Goal: Information Seeking & Learning: Learn about a topic

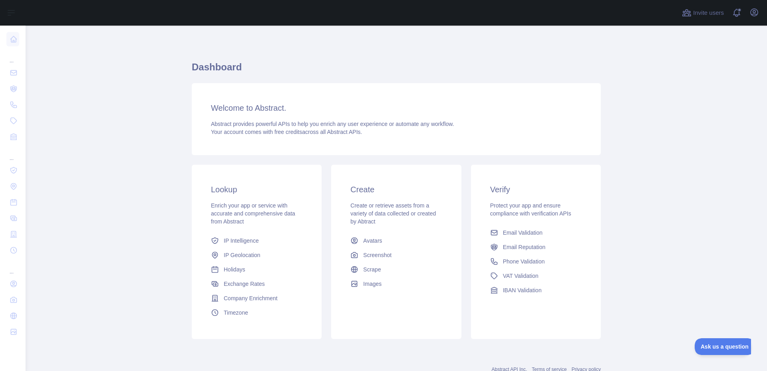
scroll to position [27, 0]
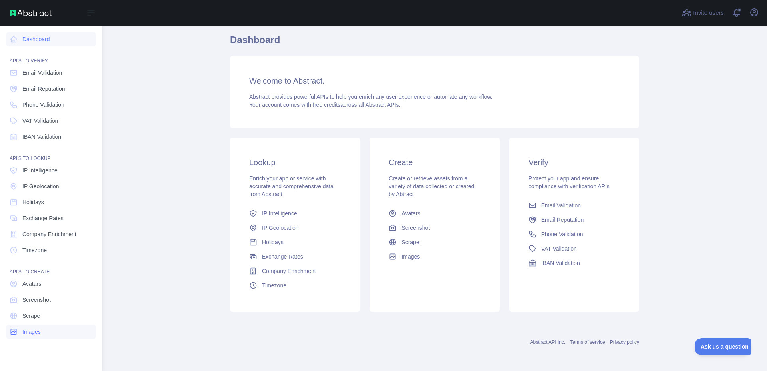
click at [27, 327] on link "Images" at bounding box center [50, 331] width 89 height 14
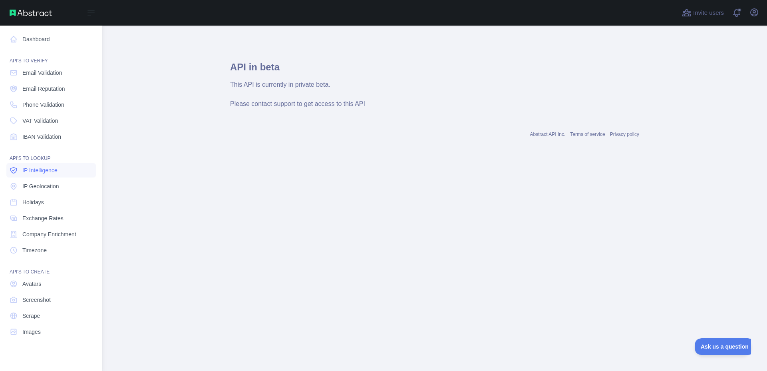
click at [34, 170] on span "IP Intelligence" at bounding box center [39, 170] width 35 height 8
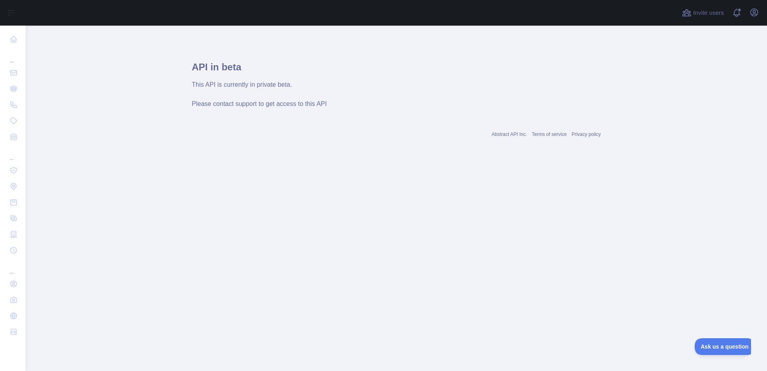
click at [716, 340] on main "API in beta This API is currently in private beta. Please contact support to ge…" at bounding box center [396, 198] width 741 height 345
click at [712, 342] on span "Ask us a question" at bounding box center [721, 345] width 60 height 6
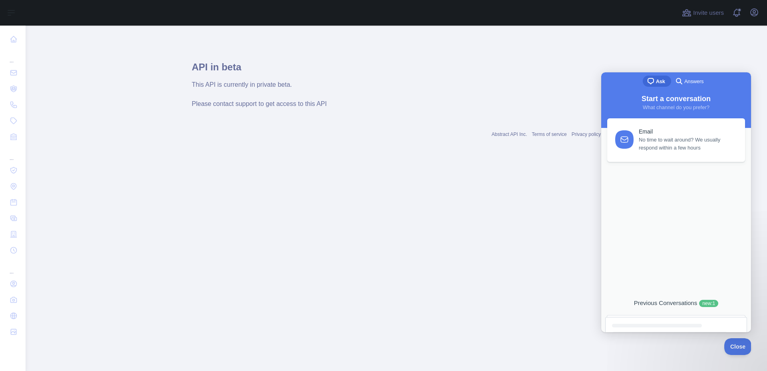
click at [613, 128] on link "Email No time to wait around? We usually respond within a few hours" at bounding box center [676, 140] width 138 height 44
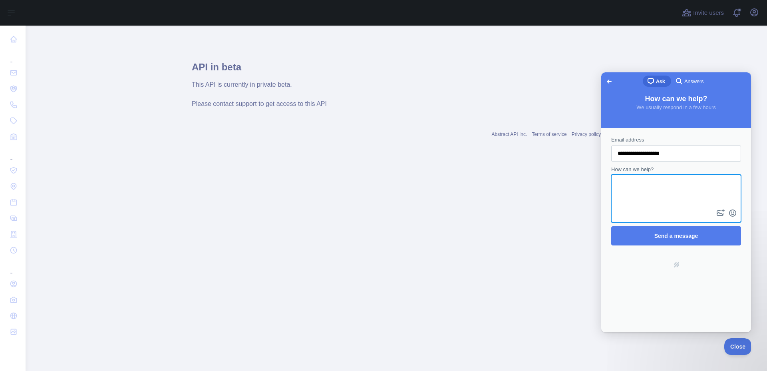
click at [634, 193] on textarea "How can we help?" at bounding box center [676, 191] width 128 height 32
type textarea "**********"
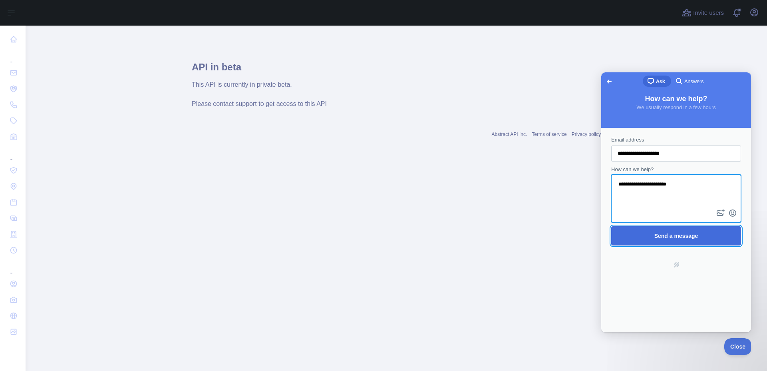
click at [656, 230] on span "Send a message" at bounding box center [676, 235] width 112 height 18
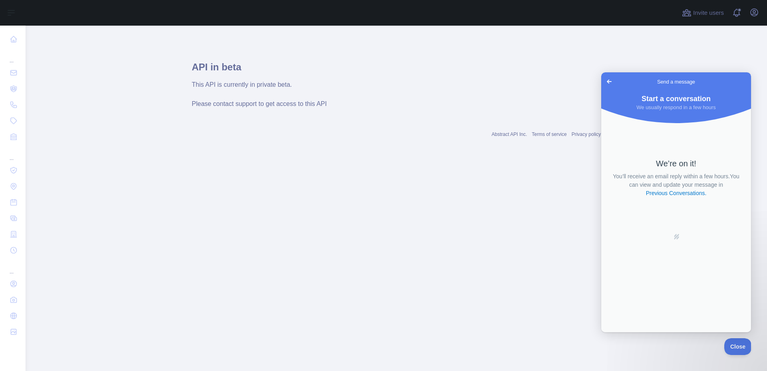
drag, startPoint x: 714, startPoint y: 329, endPoint x: 1322, endPoint y: 405, distance: 612.3
click at [714, 329] on div "We’re on it! You’ll receive an email reply within a few hours. You can view and…" at bounding box center [676, 222] width 150 height 220
click at [722, 343] on main "API in beta This API is currently in private beta. Please contact support to ge…" at bounding box center [396, 198] width 741 height 345
click at [728, 339] on button "Close" at bounding box center [735, 345] width 27 height 17
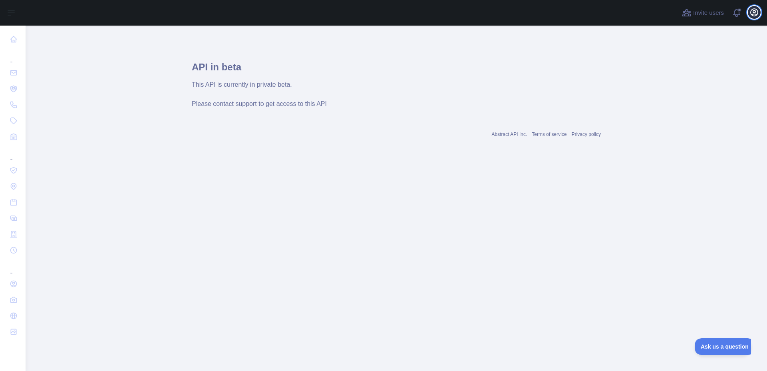
click at [755, 11] on icon "button" at bounding box center [753, 12] width 7 height 7
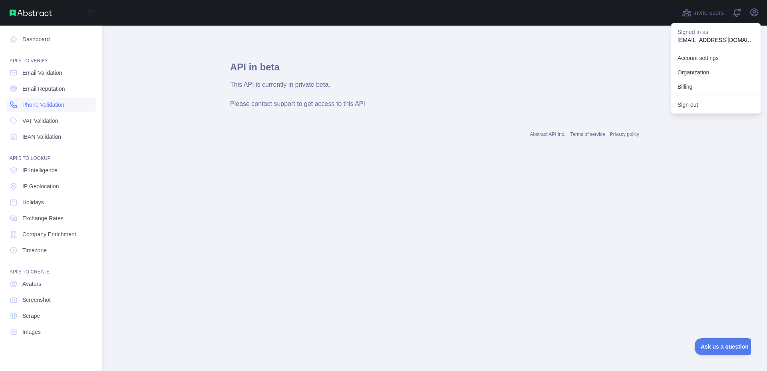
click at [24, 109] on link "Phone Validation" at bounding box center [50, 104] width 89 height 14
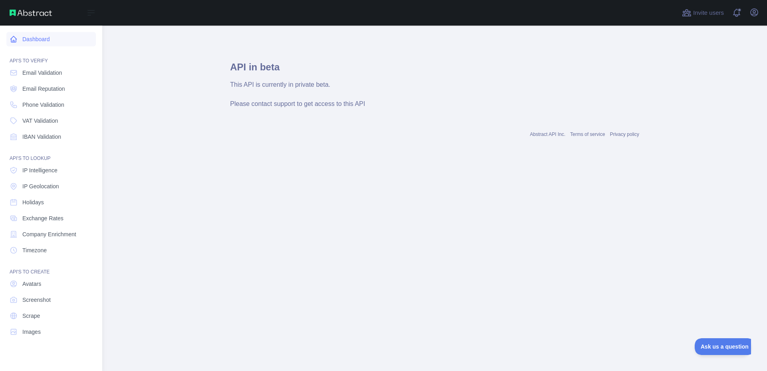
click at [32, 39] on link "Dashboard" at bounding box center [50, 39] width 89 height 14
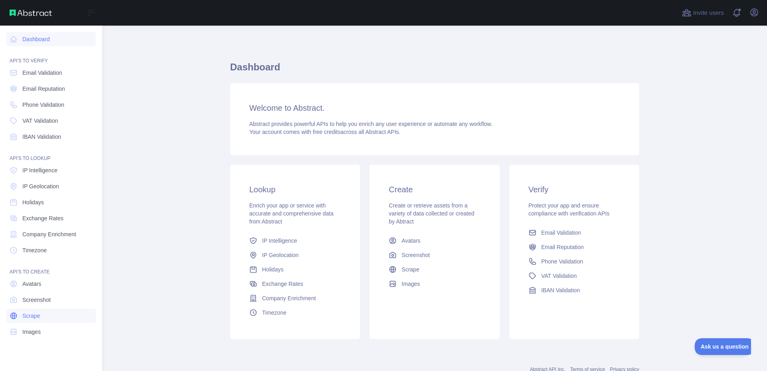
click at [21, 319] on link "Scrape" at bounding box center [50, 315] width 89 height 14
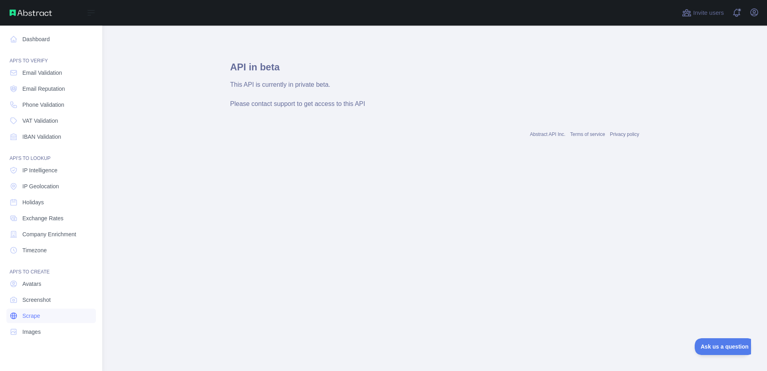
click at [21, 319] on link "Scrape" at bounding box center [50, 315] width 89 height 14
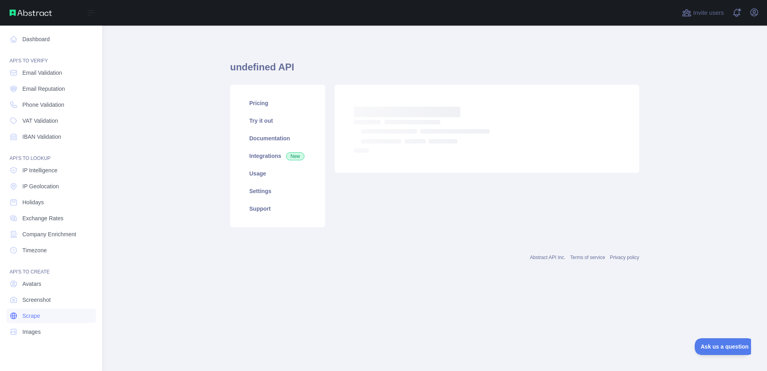
click at [21, 319] on link "Scrape" at bounding box center [50, 315] width 89 height 14
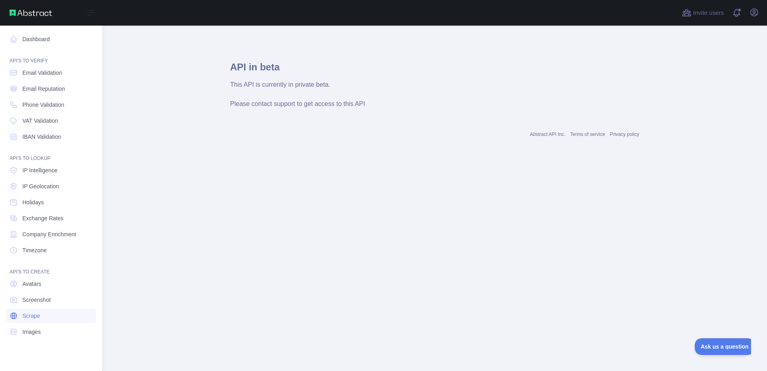
click at [22, 319] on link "Scrape" at bounding box center [50, 315] width 89 height 14
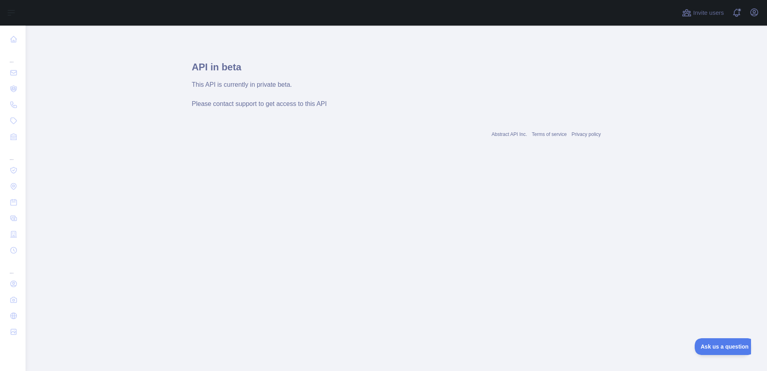
click at [208, 103] on span "Please contact support to get access to this API" at bounding box center [259, 103] width 135 height 7
drag, startPoint x: 208, startPoint y: 103, endPoint x: 213, endPoint y: 84, distance: 20.2
click at [208, 102] on span "Please contact support to get access to this API" at bounding box center [259, 103] width 135 height 7
click at [219, 82] on div "This API is currently in private beta." at bounding box center [396, 85] width 409 height 10
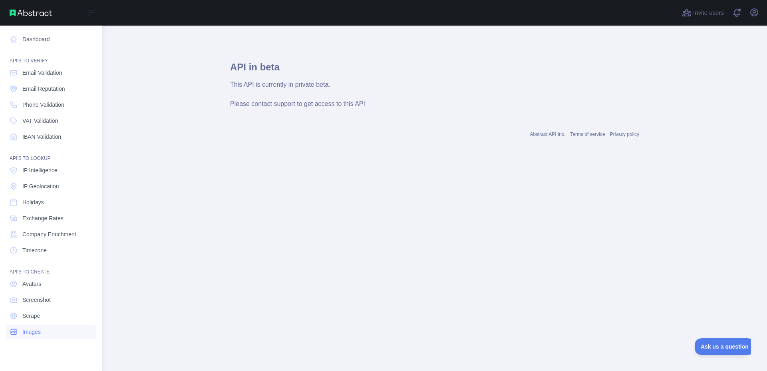
click at [21, 326] on link "Images" at bounding box center [50, 331] width 89 height 14
click at [19, 326] on link "Images" at bounding box center [50, 331] width 89 height 14
click at [21, 329] on link "Images" at bounding box center [50, 331] width 89 height 14
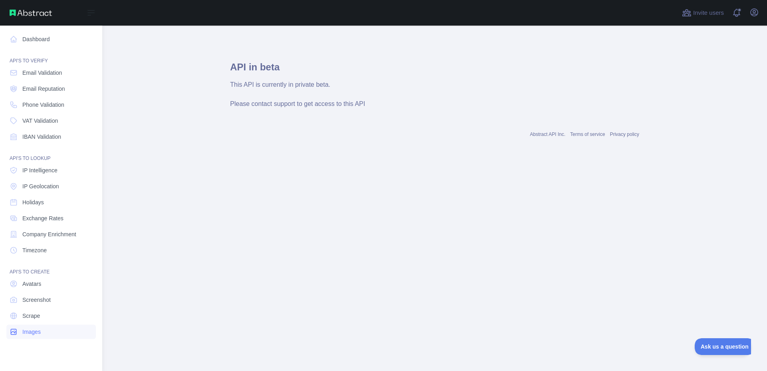
click at [21, 329] on link "Images" at bounding box center [50, 331] width 89 height 14
click at [36, 280] on span "Avatars" at bounding box center [31, 284] width 19 height 8
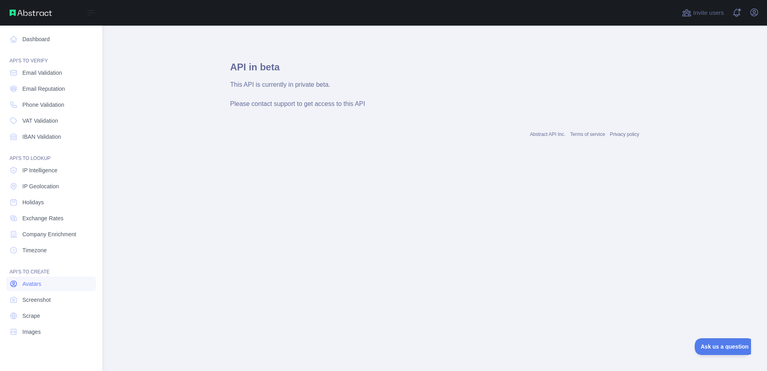
click at [36, 280] on span "Avatars" at bounding box center [31, 284] width 19 height 8
click at [26, 296] on span "Screenshot" at bounding box center [36, 300] width 28 height 8
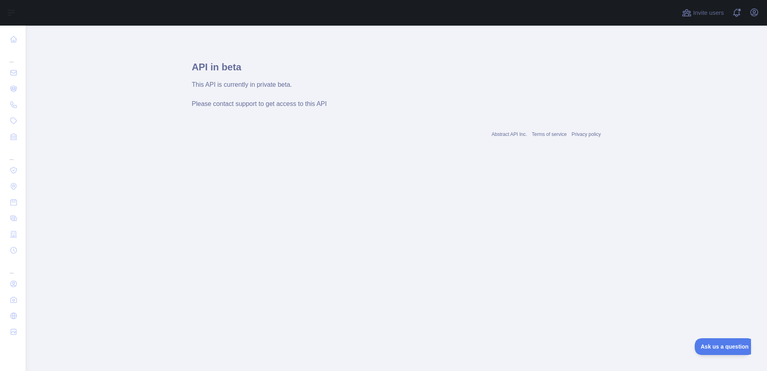
click at [214, 111] on div "API in beta This API is currently in private beta. Please contact support to ge…" at bounding box center [396, 80] width 409 height 70
click at [216, 105] on span "Please contact support to get access to this API" at bounding box center [259, 103] width 135 height 7
drag, startPoint x: 216, startPoint y: 105, endPoint x: 178, endPoint y: 59, distance: 59.9
click at [215, 102] on span "Please contact support to get access to this API" at bounding box center [259, 103] width 135 height 7
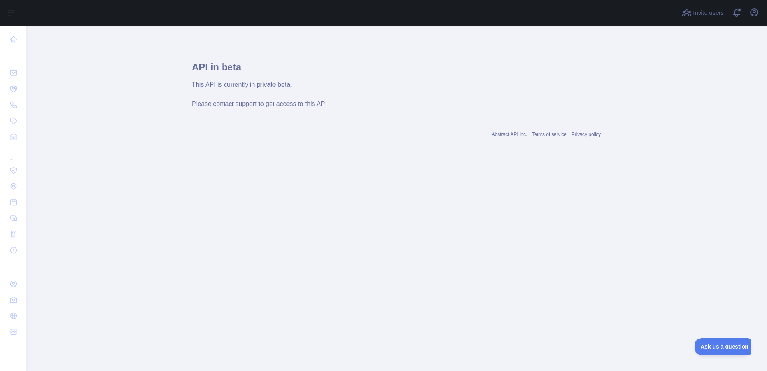
drag, startPoint x: 178, startPoint y: 59, endPoint x: 620, endPoint y: 70, distance: 441.9
click at [221, 42] on main "API in beta This API is currently in private beta. Please contact support to ge…" at bounding box center [396, 198] width 741 height 345
click at [755, 12] on icon "button" at bounding box center [753, 12] width 7 height 7
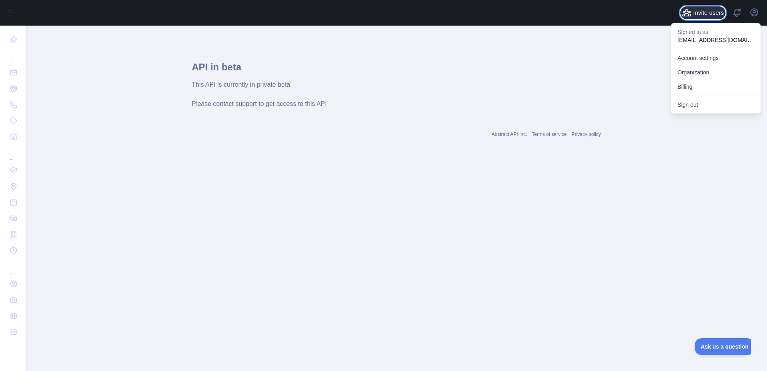
click at [701, 8] on span "Invite users" at bounding box center [708, 12] width 31 height 9
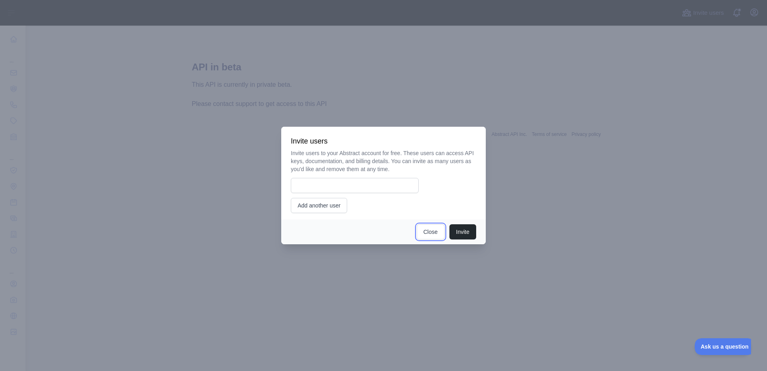
drag, startPoint x: 420, startPoint y: 227, endPoint x: 423, endPoint y: 222, distance: 5.0
click at [423, 223] on div "Invite Close" at bounding box center [383, 231] width 204 height 25
drag, startPoint x: 436, startPoint y: 234, endPoint x: 432, endPoint y: 219, distance: 14.8
click at [432, 227] on button "Close" at bounding box center [431, 231] width 28 height 15
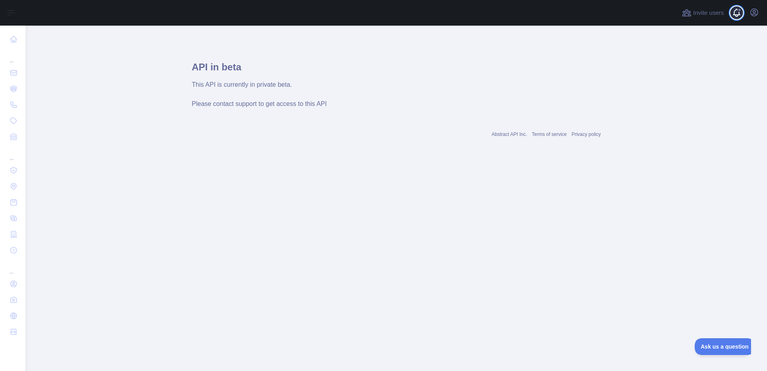
click at [738, 14] on span at bounding box center [740, 13] width 16 height 26
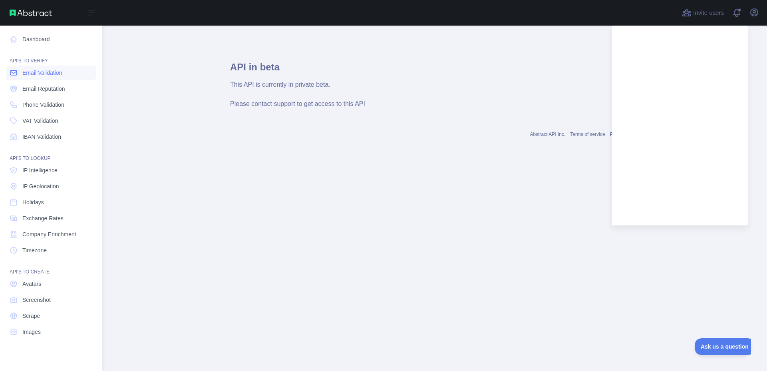
click at [39, 70] on span "Email Validation" at bounding box center [42, 73] width 40 height 8
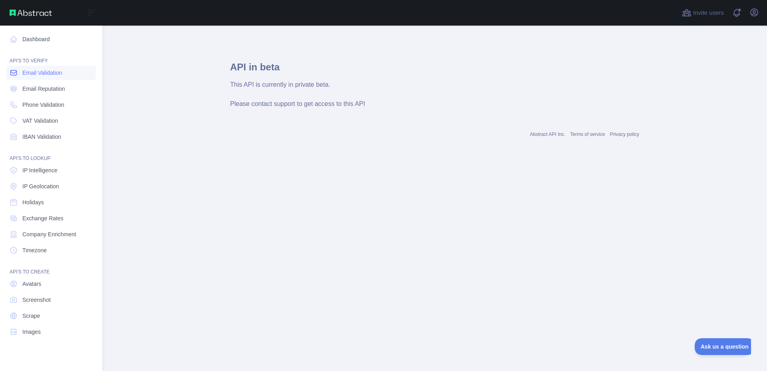
click at [39, 70] on span "Email Validation" at bounding box center [42, 73] width 40 height 8
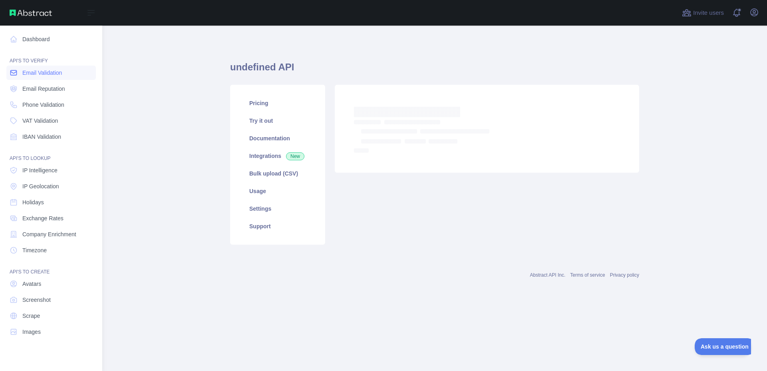
click at [39, 70] on span "Email Validation" at bounding box center [42, 73] width 40 height 8
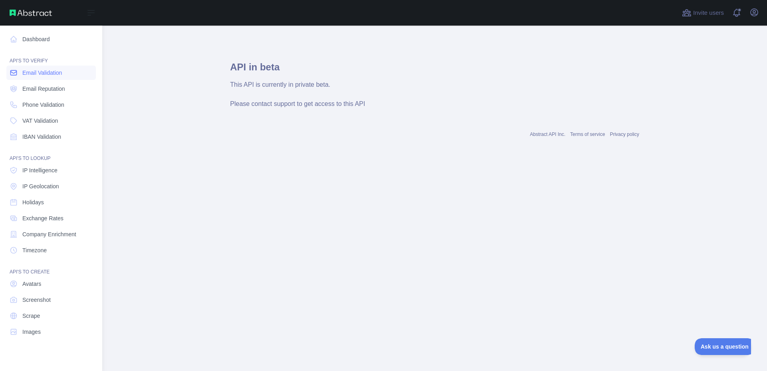
click at [38, 69] on span "Email Validation" at bounding box center [42, 73] width 40 height 8
drag, startPoint x: 37, startPoint y: 69, endPoint x: 32, endPoint y: 66, distance: 5.9
click at [36, 69] on span "Email Validation" at bounding box center [42, 73] width 40 height 8
click at [34, 67] on link "Email Validation" at bounding box center [50, 72] width 89 height 14
click at [32, 66] on link "Email Validation" at bounding box center [50, 72] width 89 height 14
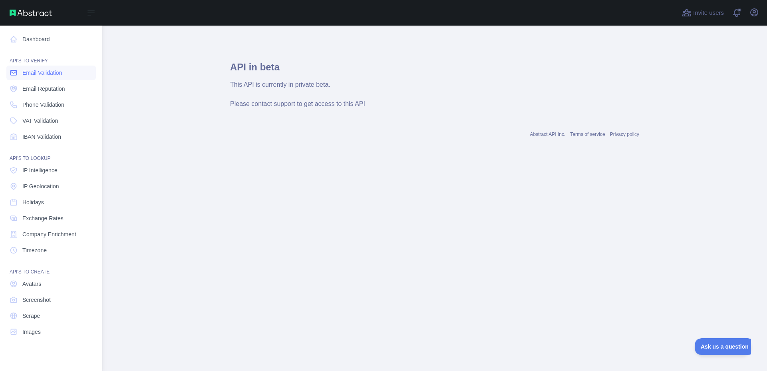
click at [29, 68] on link "Email Validation" at bounding box center [50, 72] width 89 height 14
click at [28, 68] on link "Email Validation" at bounding box center [50, 72] width 89 height 14
click at [41, 93] on link "Email Reputation" at bounding box center [50, 88] width 89 height 14
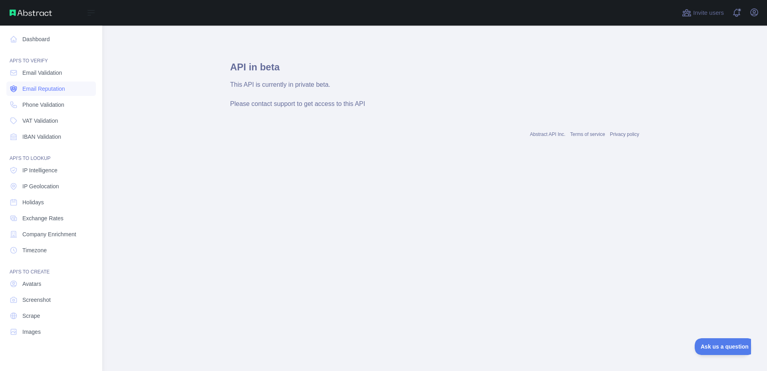
click at [41, 93] on link "Email Reputation" at bounding box center [50, 88] width 89 height 14
click at [41, 102] on span "Phone Validation" at bounding box center [43, 105] width 42 height 8
click at [41, 101] on span "Phone Validation" at bounding box center [43, 105] width 42 height 8
click at [41, 98] on link "Phone Validation" at bounding box center [50, 104] width 89 height 14
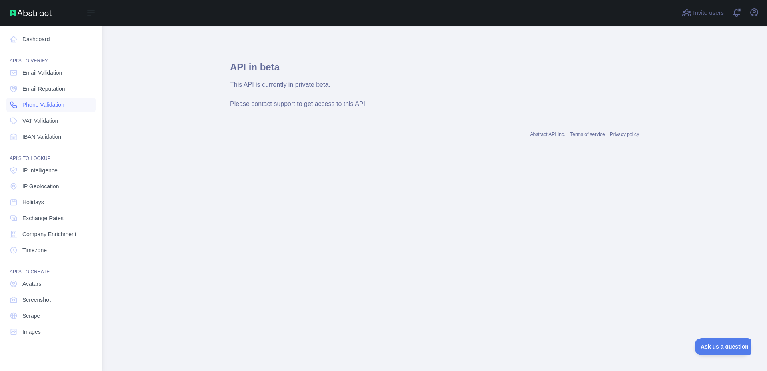
click at [41, 98] on link "Phone Validation" at bounding box center [50, 104] width 89 height 14
click at [44, 134] on span "IBAN Validation" at bounding box center [41, 137] width 39 height 8
click at [43, 133] on span "IBAN Validation" at bounding box center [41, 137] width 39 height 8
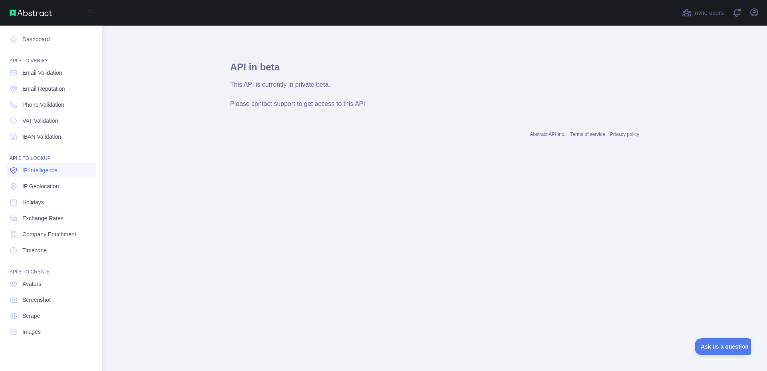
click at [40, 169] on span "IP Intelligence" at bounding box center [39, 170] width 35 height 8
click at [38, 169] on span "IP Intelligence" at bounding box center [39, 170] width 35 height 8
click at [33, 197] on link "Holidays" at bounding box center [50, 202] width 89 height 14
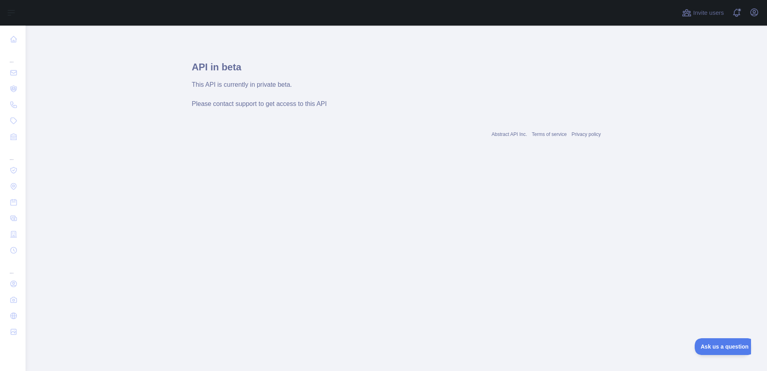
drag, startPoint x: 33, startPoint y: 198, endPoint x: 34, endPoint y: 192, distance: 5.3
click at [36, 205] on main "API in beta This API is currently in private beta. Please contact support to ge…" at bounding box center [396, 198] width 741 height 345
click at [36, 202] on main "API in beta This API is currently in private beta. Please contact support to ge…" at bounding box center [396, 198] width 741 height 345
click at [35, 200] on main "API in beta This API is currently in private beta. Please contact support to ge…" at bounding box center [396, 198] width 741 height 345
click at [32, 232] on main "API in beta This API is currently in private beta. Please contact support to ge…" at bounding box center [396, 198] width 741 height 345
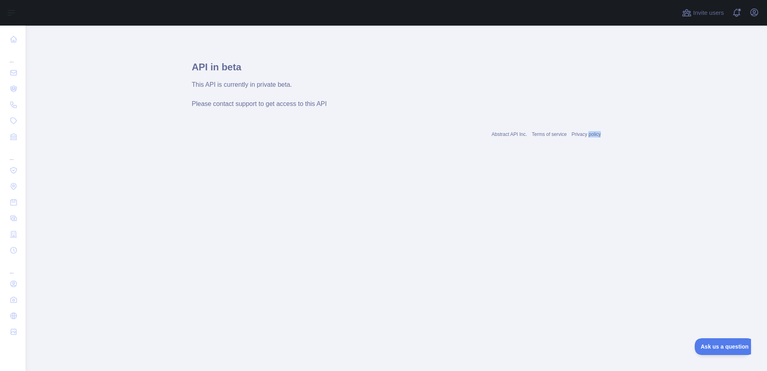
click at [32, 229] on main "API in beta This API is currently in private beta. Please contact support to ge…" at bounding box center [396, 198] width 741 height 345
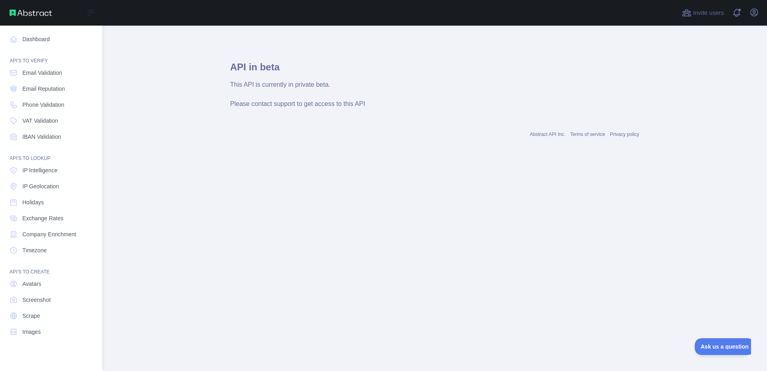
click at [0, 235] on div "Dashboard API'S TO VERIFY Email Validation Email Reputation Phone Validation VA…" at bounding box center [51, 182] width 102 height 364
click at [7, 236] on link "Company Enrichment" at bounding box center [50, 234] width 89 height 14
click at [24, 258] on nav "Dashboard API'S TO VERIFY Email Validation Email Reputation Phone Validation VA…" at bounding box center [50, 192] width 89 height 332
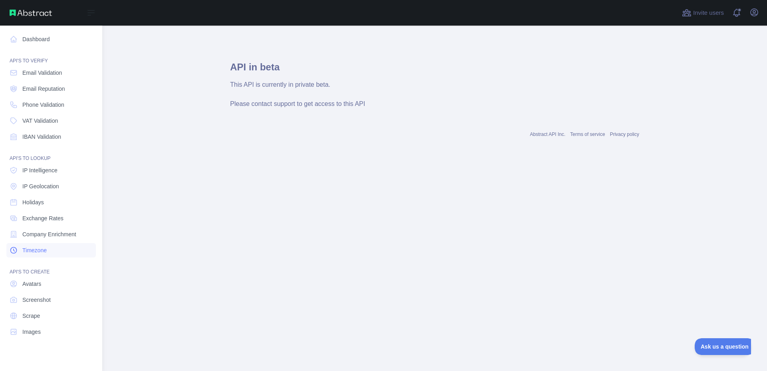
click at [25, 253] on span "Timezone" at bounding box center [34, 250] width 24 height 8
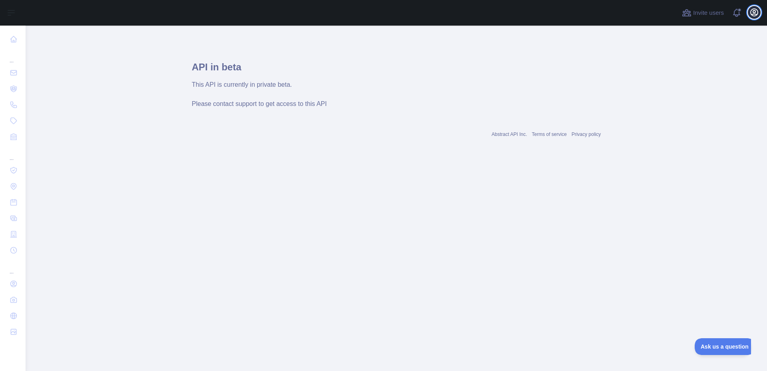
click at [756, 12] on icon "button" at bounding box center [754, 13] width 10 height 10
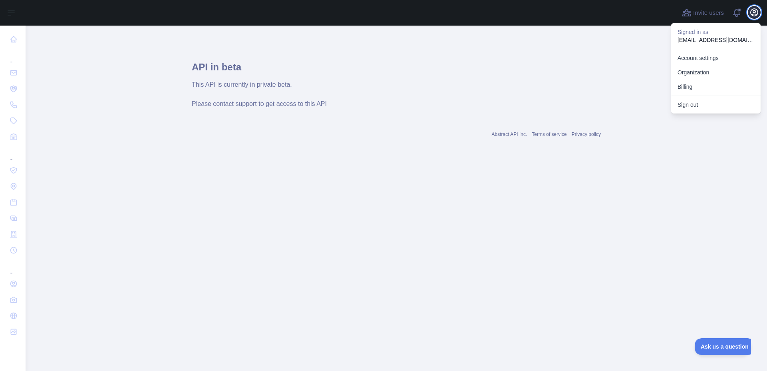
click at [756, 12] on icon "button" at bounding box center [754, 13] width 10 height 10
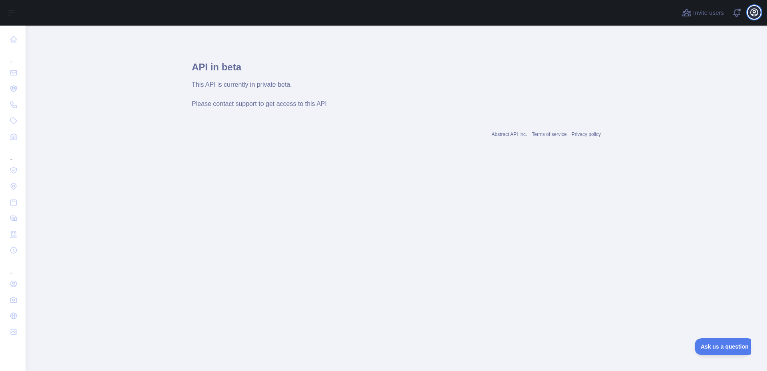
click at [756, 12] on icon "button" at bounding box center [754, 13] width 10 height 10
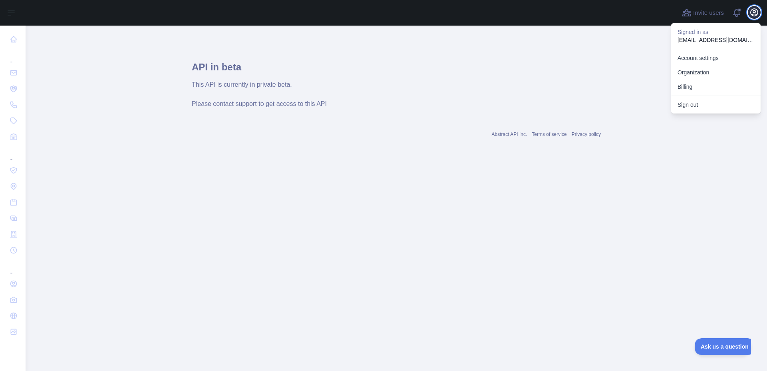
click at [756, 12] on icon "button" at bounding box center [754, 13] width 10 height 10
click at [707, 54] on link "Account settings" at bounding box center [715, 58] width 89 height 14
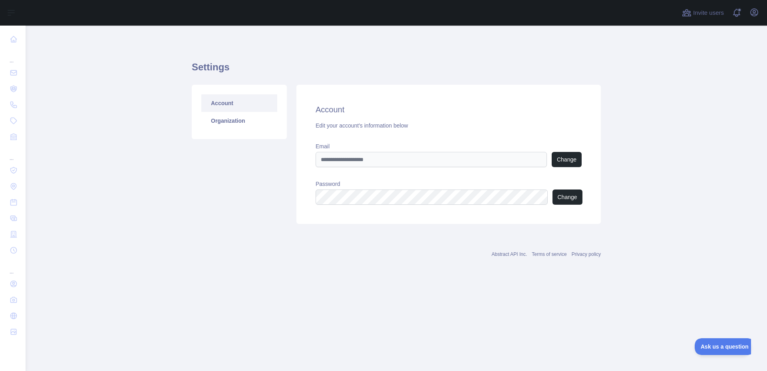
click at [223, 104] on link "Account" at bounding box center [239, 103] width 76 height 18
click at [565, 192] on button "Change" at bounding box center [567, 196] width 30 height 15
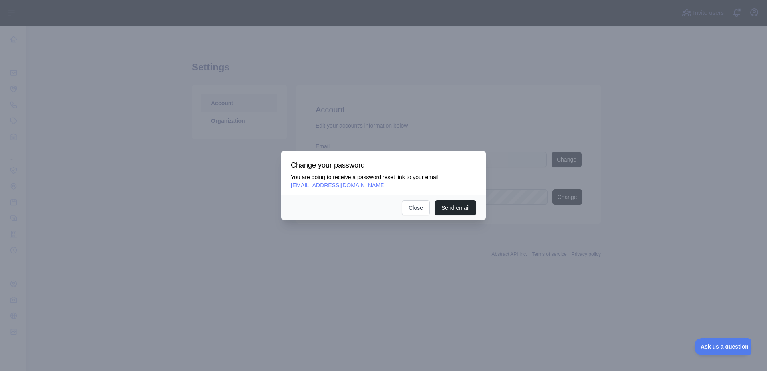
click at [565, 192] on div at bounding box center [383, 185] width 767 height 371
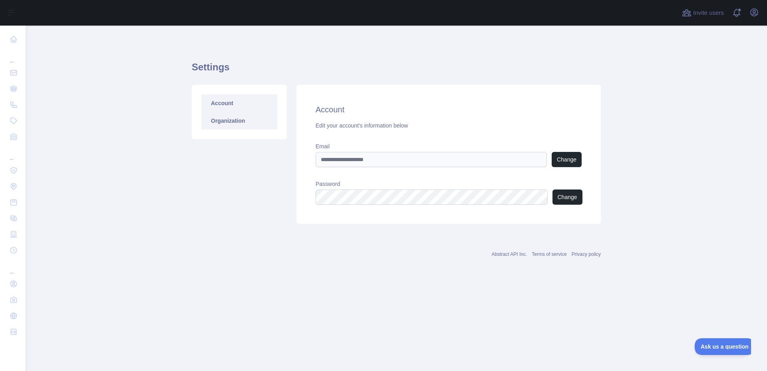
click at [214, 117] on link "Organization" at bounding box center [239, 121] width 76 height 18
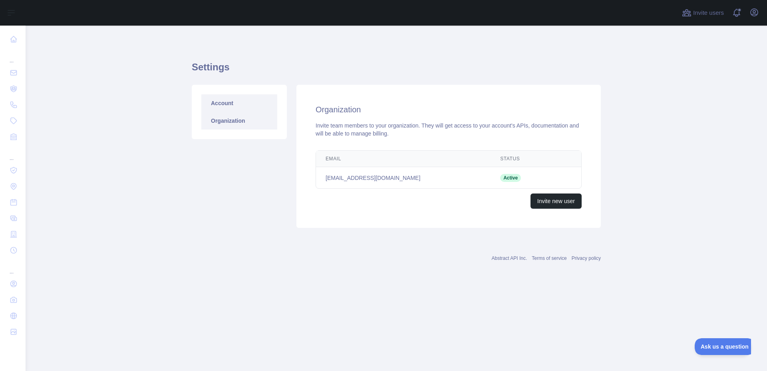
click at [217, 105] on link "Account" at bounding box center [239, 103] width 76 height 18
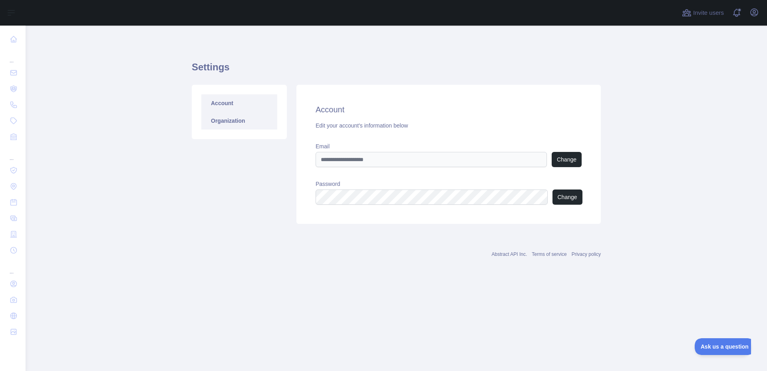
click at [226, 117] on link "Organization" at bounding box center [239, 121] width 76 height 18
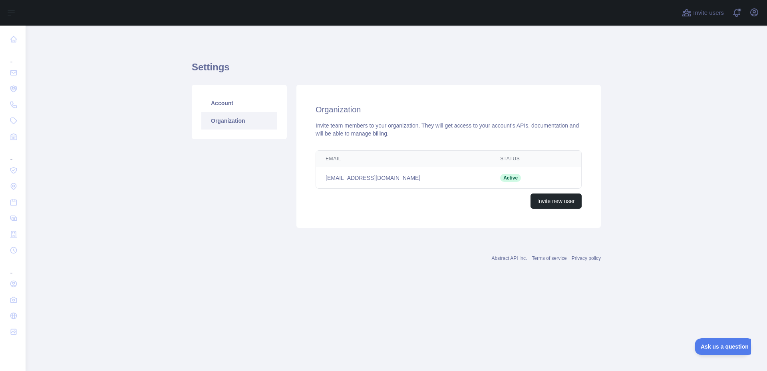
click at [228, 123] on link "Organization" at bounding box center [239, 121] width 76 height 18
click at [500, 175] on span "Active" at bounding box center [510, 178] width 21 height 8
click at [228, 102] on link "Account" at bounding box center [239, 103] width 76 height 18
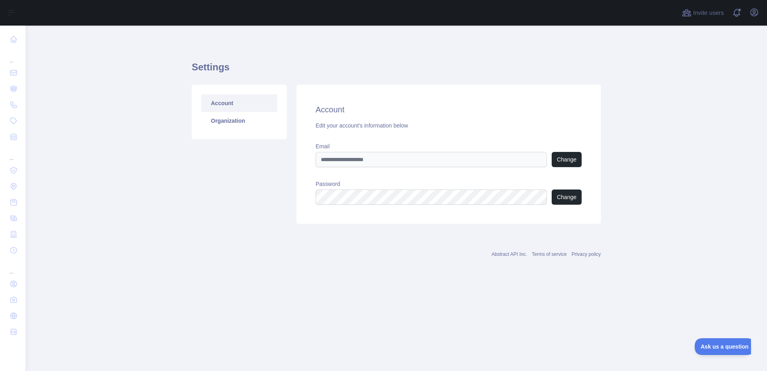
click at [227, 101] on link "Account" at bounding box center [239, 103] width 76 height 18
click at [742, 13] on span at bounding box center [740, 13] width 16 height 26
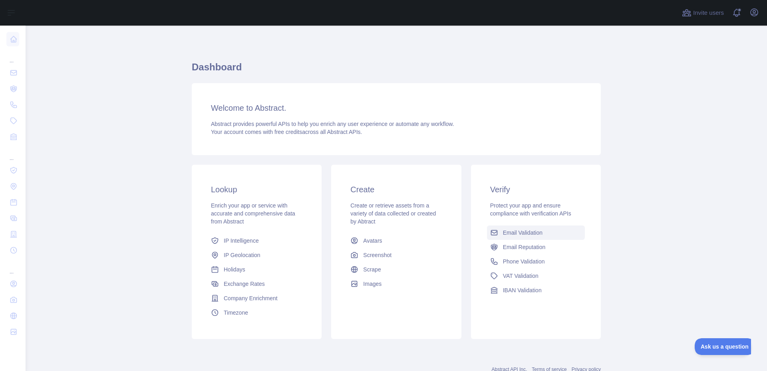
click at [526, 229] on span "Email Validation" at bounding box center [523, 232] width 40 height 8
click at [526, 229] on main "Dashboard Welcome to Abstract. Abstract provides powerful APIs to help you enri…" at bounding box center [396, 198] width 741 height 345
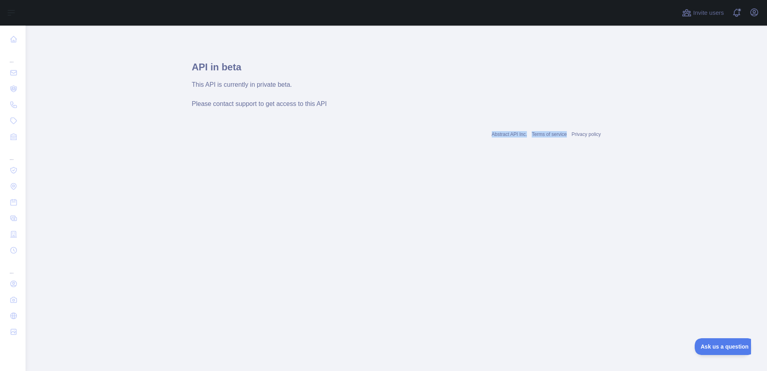
drag, startPoint x: 526, startPoint y: 229, endPoint x: 480, endPoint y: 260, distance: 55.4
click at [480, 260] on main "API in beta This API is currently in private beta. Please contact support to ge…" at bounding box center [396, 198] width 741 height 345
click at [314, 107] on span "Please contact support to get access to this API" at bounding box center [259, 103] width 135 height 7
click at [287, 89] on div "This API is currently in private beta." at bounding box center [396, 85] width 409 height 10
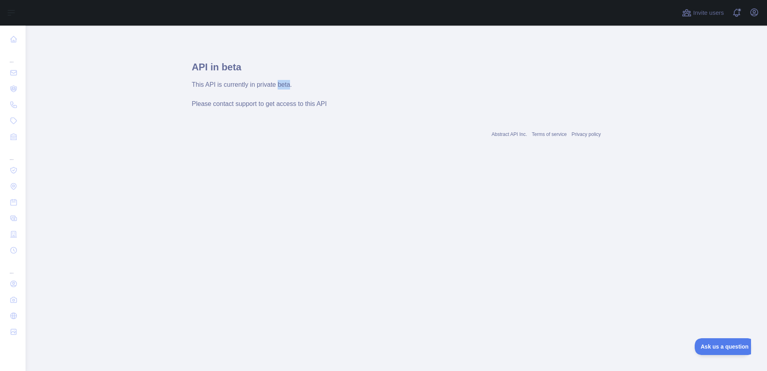
click at [287, 87] on div "This API is currently in private beta." at bounding box center [396, 85] width 409 height 10
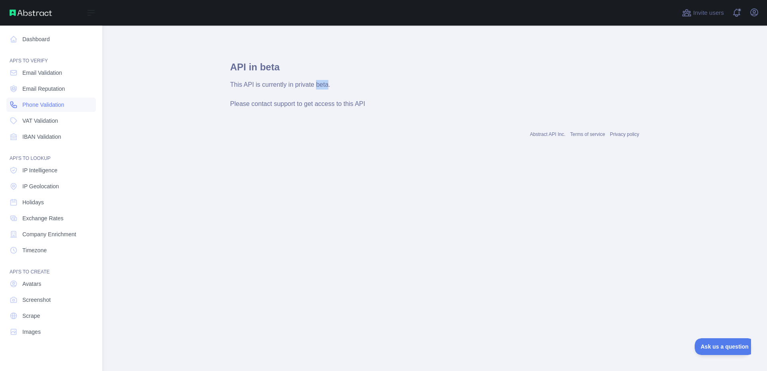
click at [40, 103] on span "Phone Validation" at bounding box center [43, 105] width 42 height 8
click at [38, 104] on span "Phone Validation" at bounding box center [43, 105] width 42 height 8
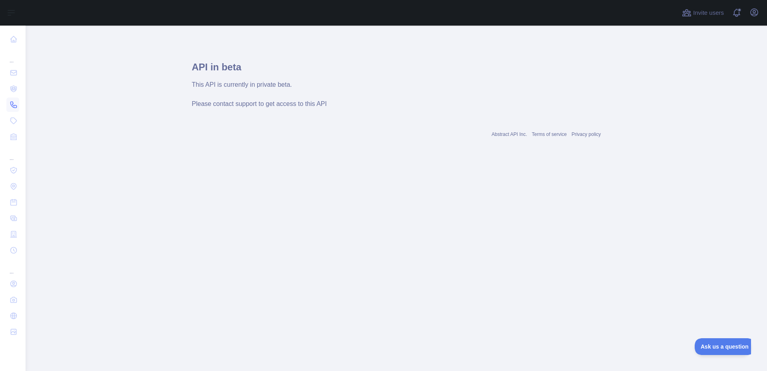
click at [377, 134] on div "Abstract API Inc. Terms of service Privacy policy" at bounding box center [396, 134] width 409 height 6
click at [502, 133] on link "Abstract API Inc." at bounding box center [510, 134] width 36 height 6
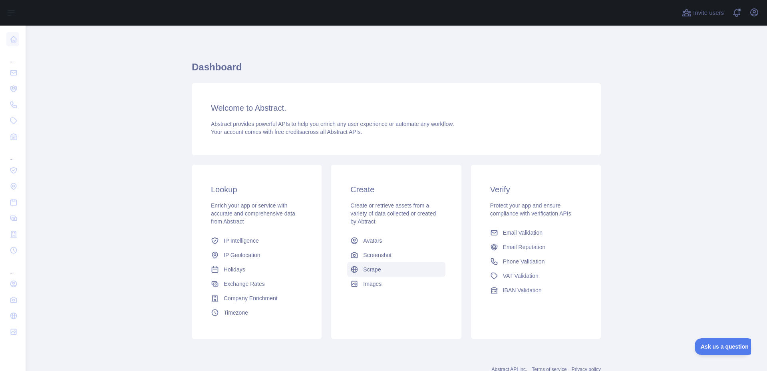
click at [375, 270] on span "Scrape" at bounding box center [372, 269] width 18 height 8
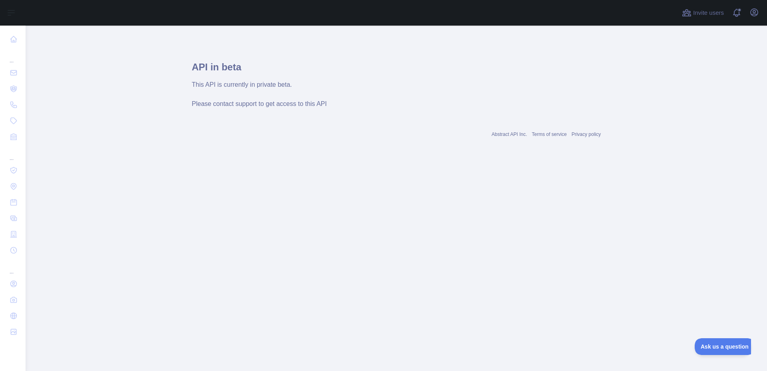
click at [375, 270] on main "API in beta This API is currently in private beta. Please contact support to ge…" at bounding box center [396, 198] width 741 height 345
click at [376, 266] on main "API in beta This API is currently in private beta. Please contact support to ge…" at bounding box center [396, 198] width 741 height 345
click at [375, 266] on main "API in beta This API is currently in private beta. Please contact support to ge…" at bounding box center [396, 198] width 741 height 345
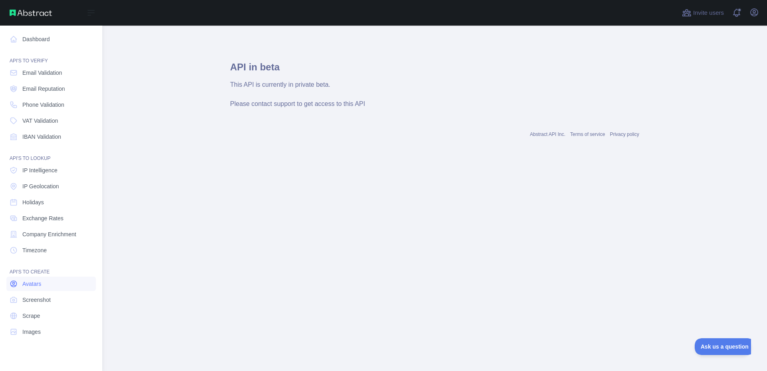
click at [18, 284] on link "Avatars" at bounding box center [50, 283] width 89 height 14
click at [58, 207] on link "Holidays" at bounding box center [50, 202] width 89 height 14
click at [28, 64] on nav "Dashboard API'S TO VERIFY Email Validation Email Reputation Phone Validation VA…" at bounding box center [50, 192] width 89 height 332
click at [41, 33] on link "Dashboard" at bounding box center [50, 39] width 89 height 14
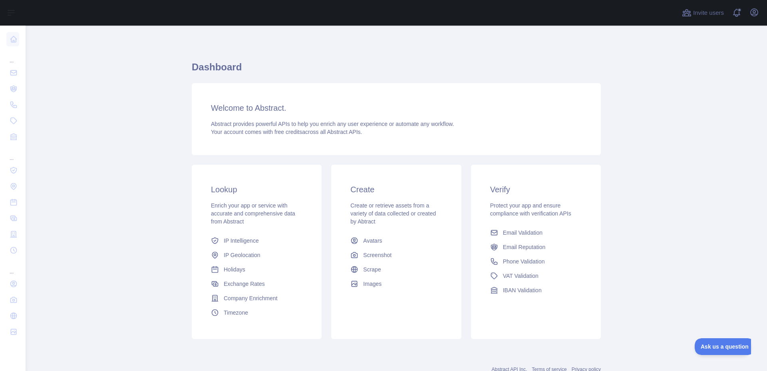
click at [346, 257] on div "Create Create or retrieve assets from a variety of data collected or created by…" at bounding box center [396, 237] width 130 height 145
click at [508, 252] on link "Email Reputation" at bounding box center [536, 247] width 98 height 14
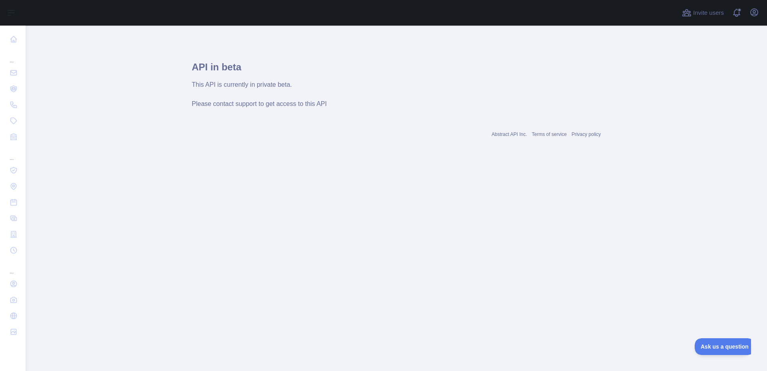
click at [264, 104] on span "Please contact support to get access to this API" at bounding box center [259, 103] width 135 height 7
click at [251, 81] on div "This API is currently in private beta." at bounding box center [396, 85] width 409 height 10
click at [249, 79] on h1 "API in beta" at bounding box center [396, 70] width 409 height 19
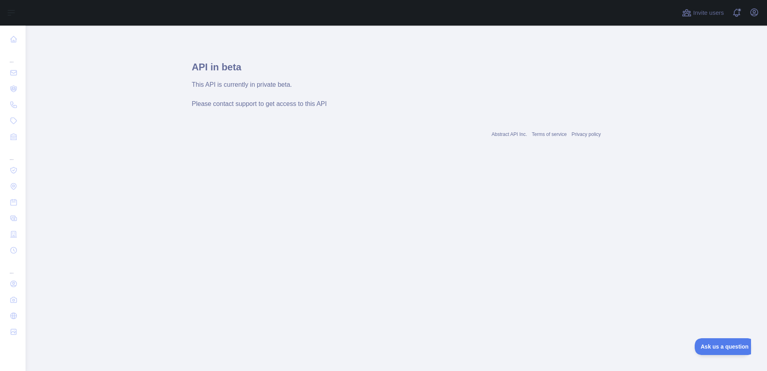
click at [247, 77] on h1 "API in beta" at bounding box center [396, 70] width 409 height 19
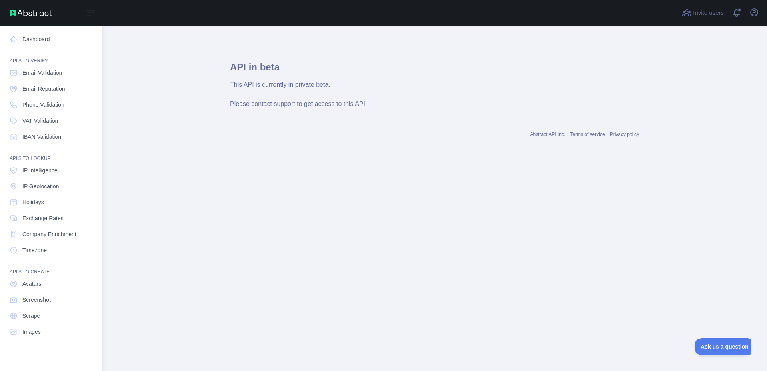
click at [20, 56] on div "API'S TO VERIFY" at bounding box center [50, 56] width 89 height 16
